Goal: Task Accomplishment & Management: Complete application form

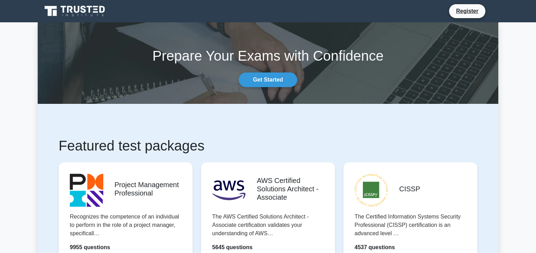
click at [278, 80] on link "Get Started" at bounding box center [267, 80] width 59 height 15
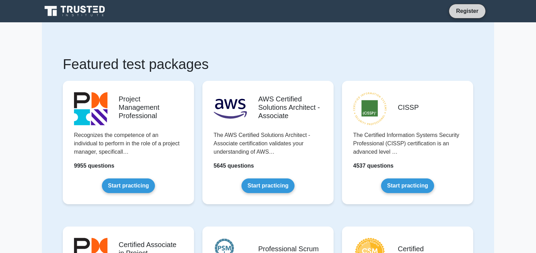
click at [467, 8] on link "Register" at bounding box center [467, 11] width 31 height 9
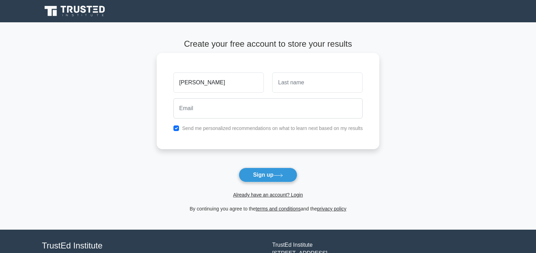
type input "[PERSON_NAME]"
click at [293, 95] on div at bounding box center [317, 83] width 99 height 26
click at [293, 86] on input "text" at bounding box center [317, 83] width 90 height 20
type input "yeboah"
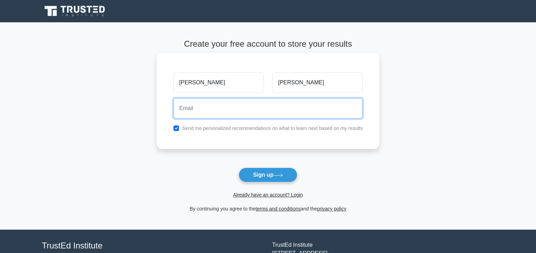
click at [250, 113] on input "email" at bounding box center [267, 108] width 189 height 20
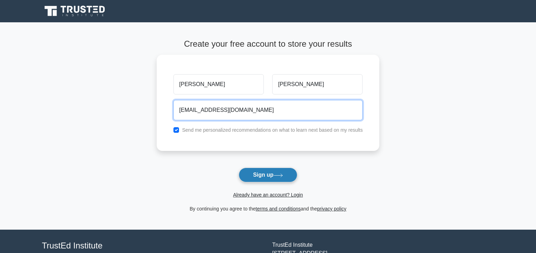
type input "i.yeboahjr@consarltd.com"
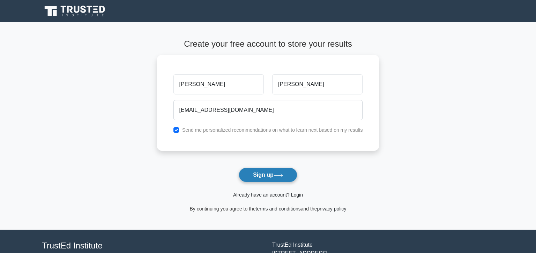
click at [261, 176] on button "Sign up" at bounding box center [267, 175] width 59 height 15
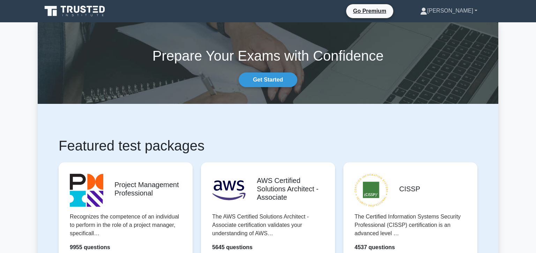
click at [474, 10] on link "[PERSON_NAME]" at bounding box center [448, 11] width 91 height 14
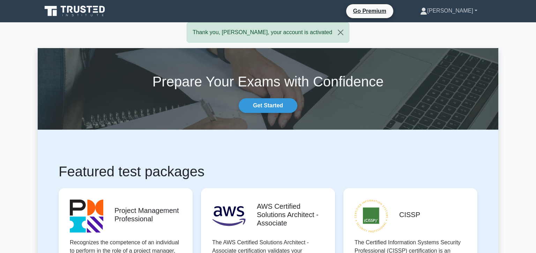
click at [473, 10] on link "[PERSON_NAME]" at bounding box center [448, 11] width 91 height 14
